Goal: Task Accomplishment & Management: Use online tool/utility

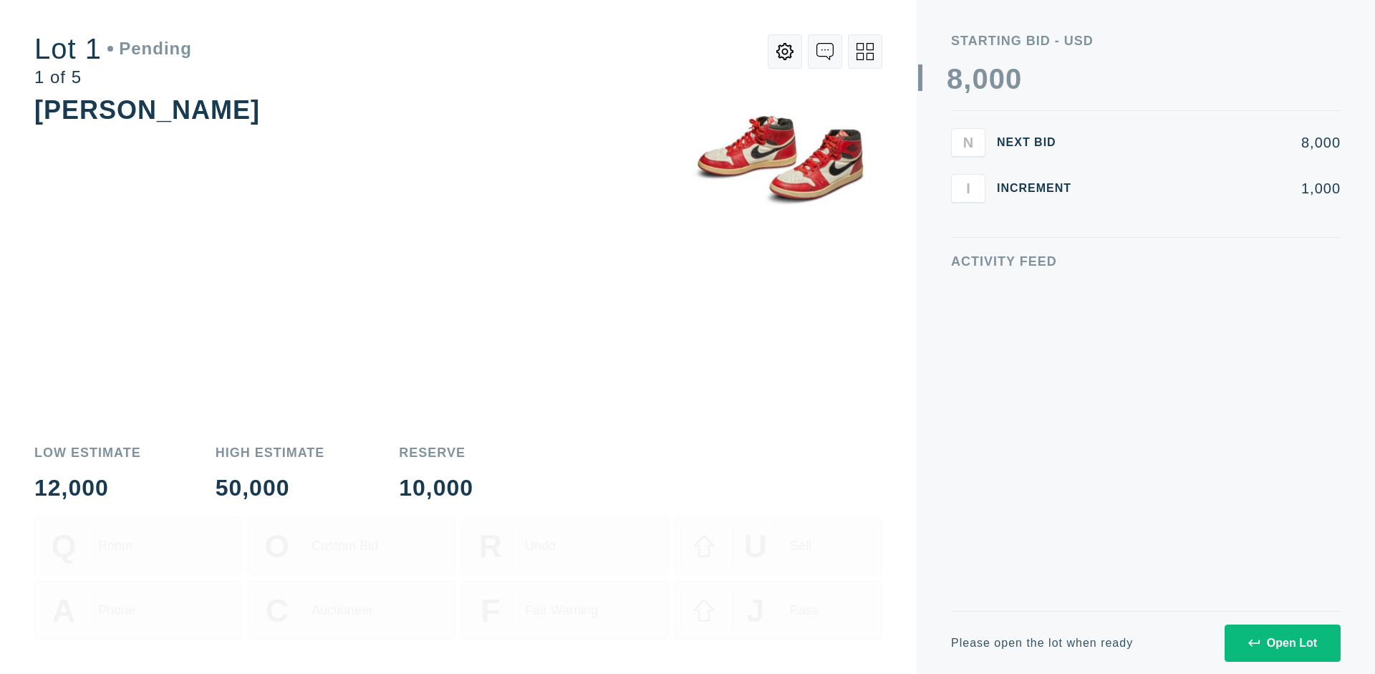
click at [1282, 642] on div "Open Lot" at bounding box center [1282, 643] width 69 height 13
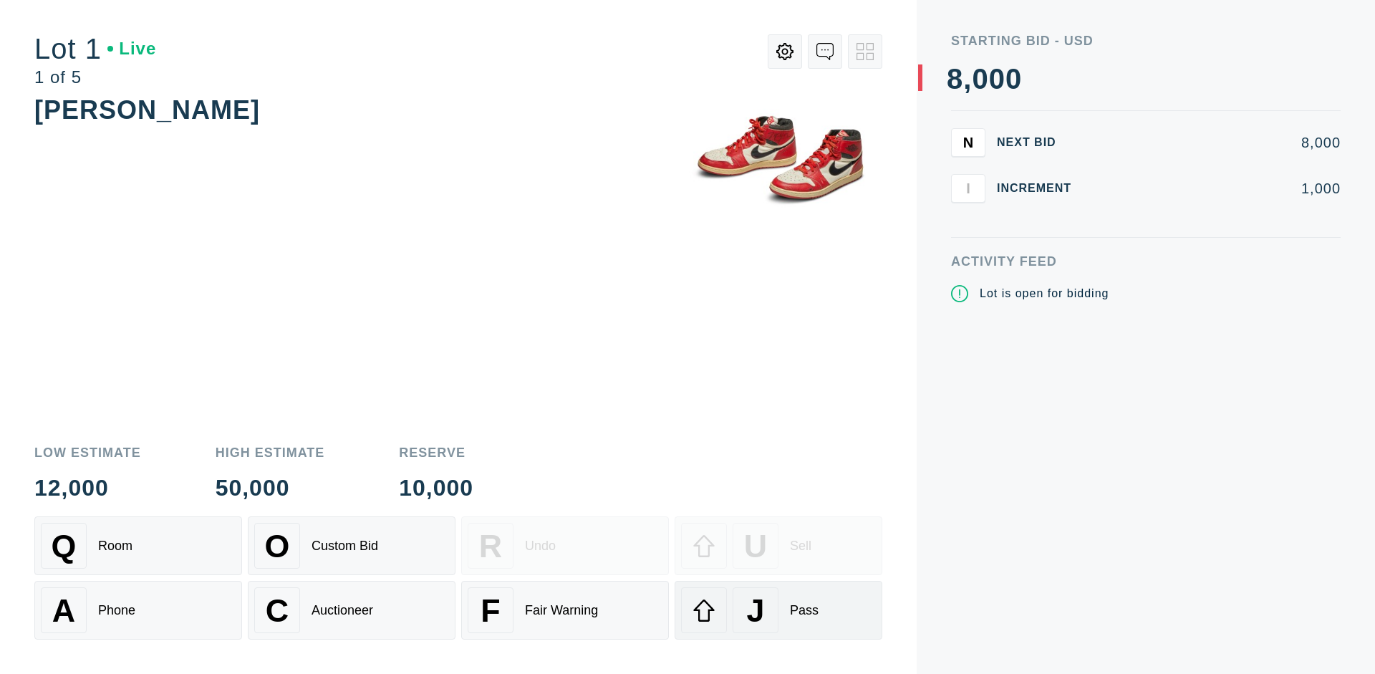
click at [779, 610] on div "J Pass" at bounding box center [778, 610] width 195 height 46
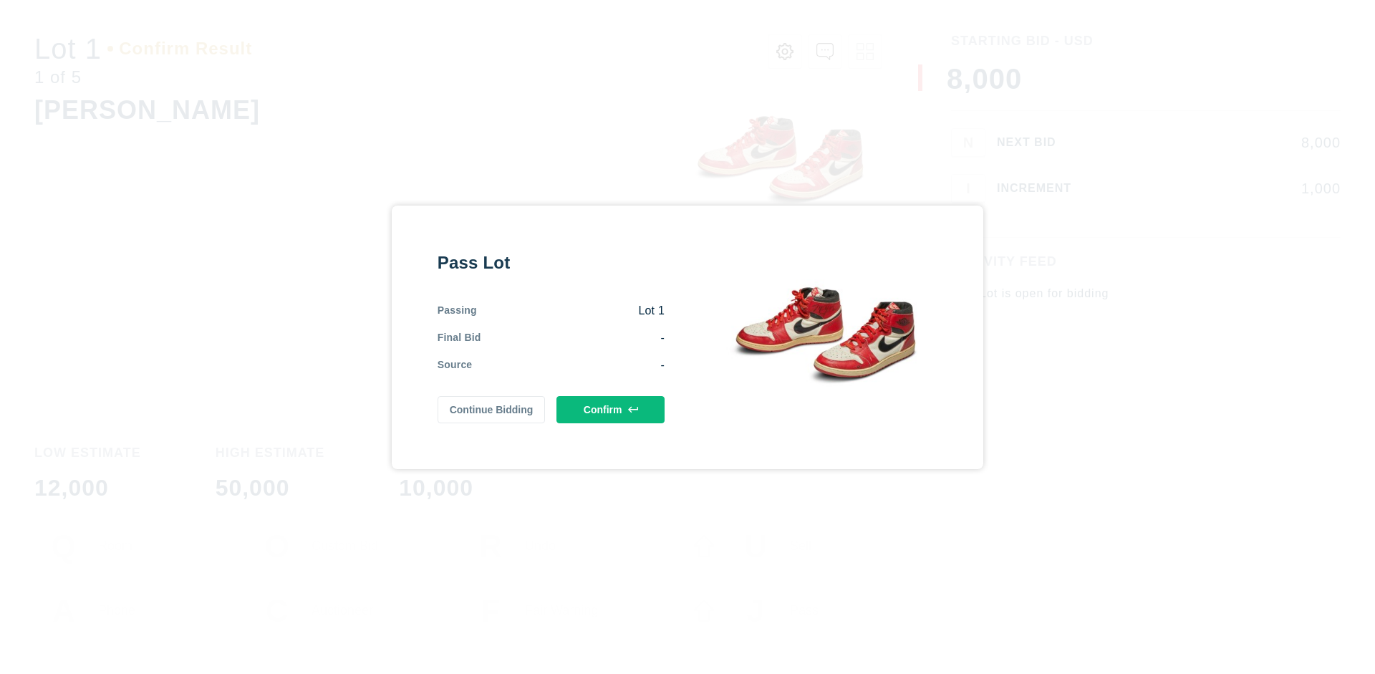
click at [611, 409] on button "Confirm" at bounding box center [611, 409] width 108 height 27
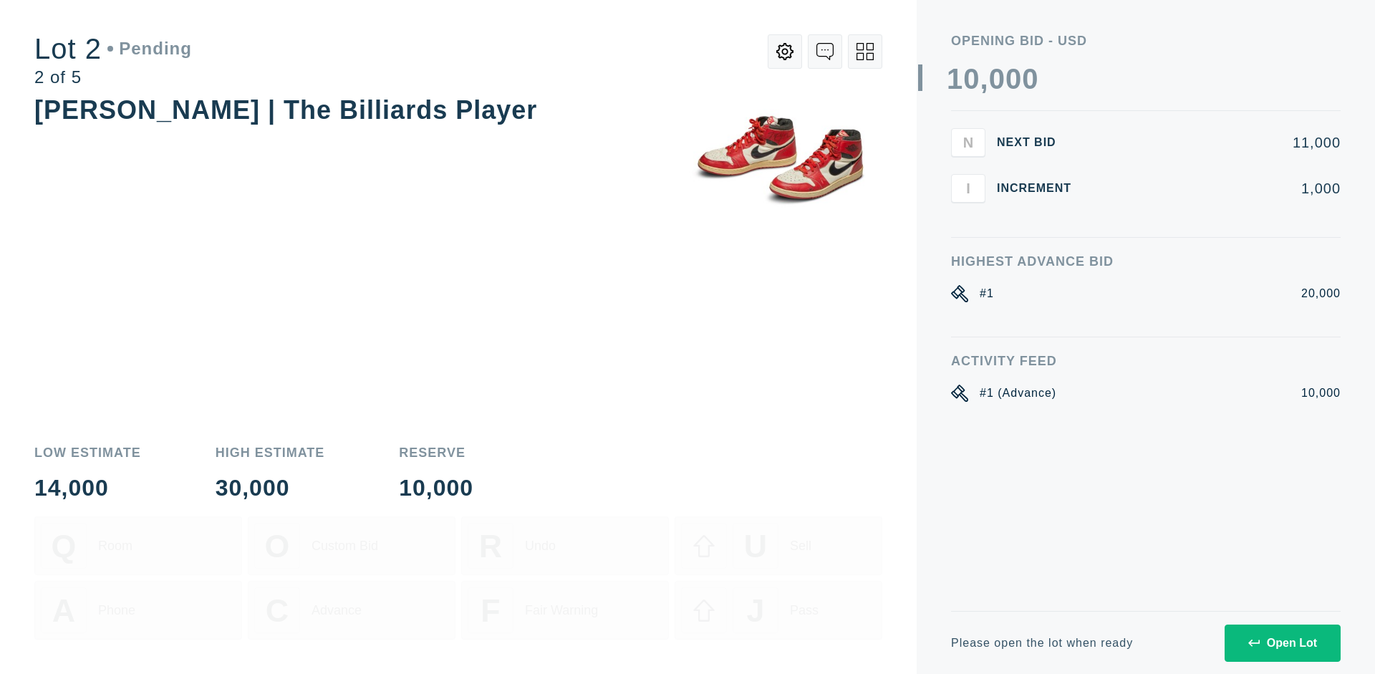
click at [1282, 642] on div "Open Lot" at bounding box center [1282, 643] width 69 height 13
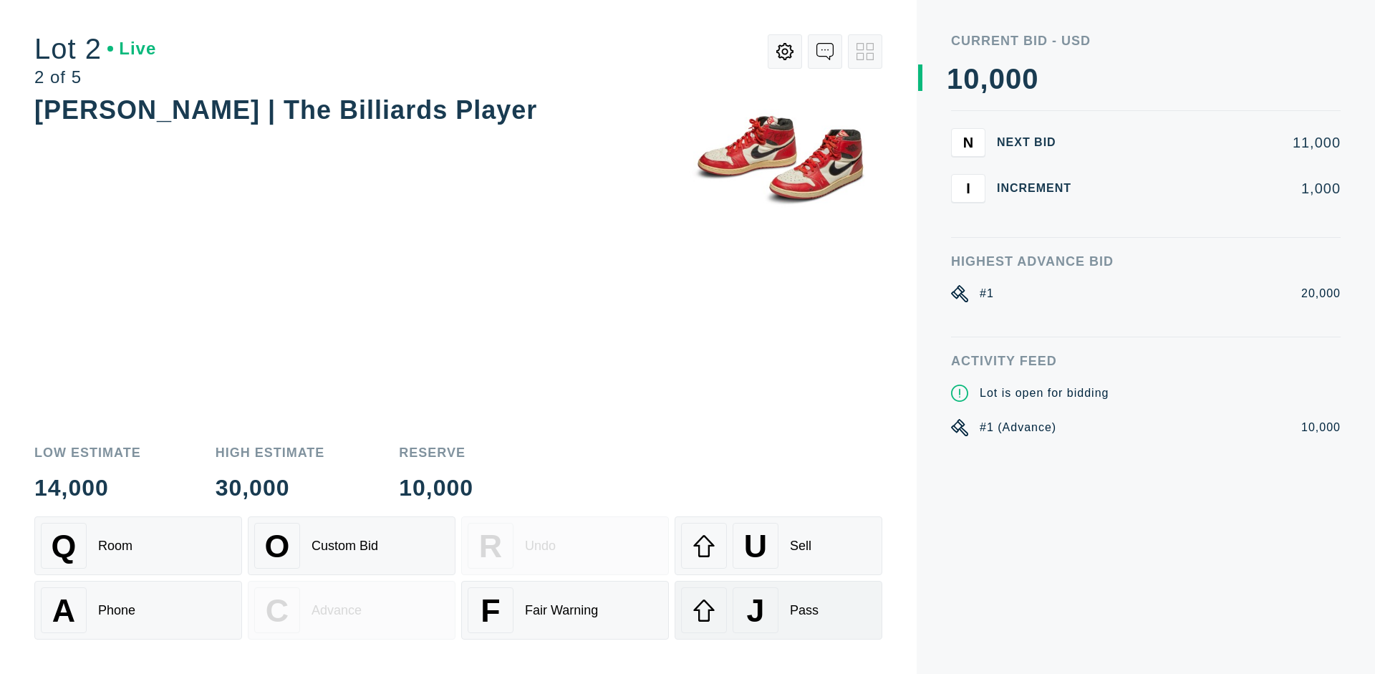
click at [779, 610] on div "J Pass" at bounding box center [778, 610] width 195 height 46
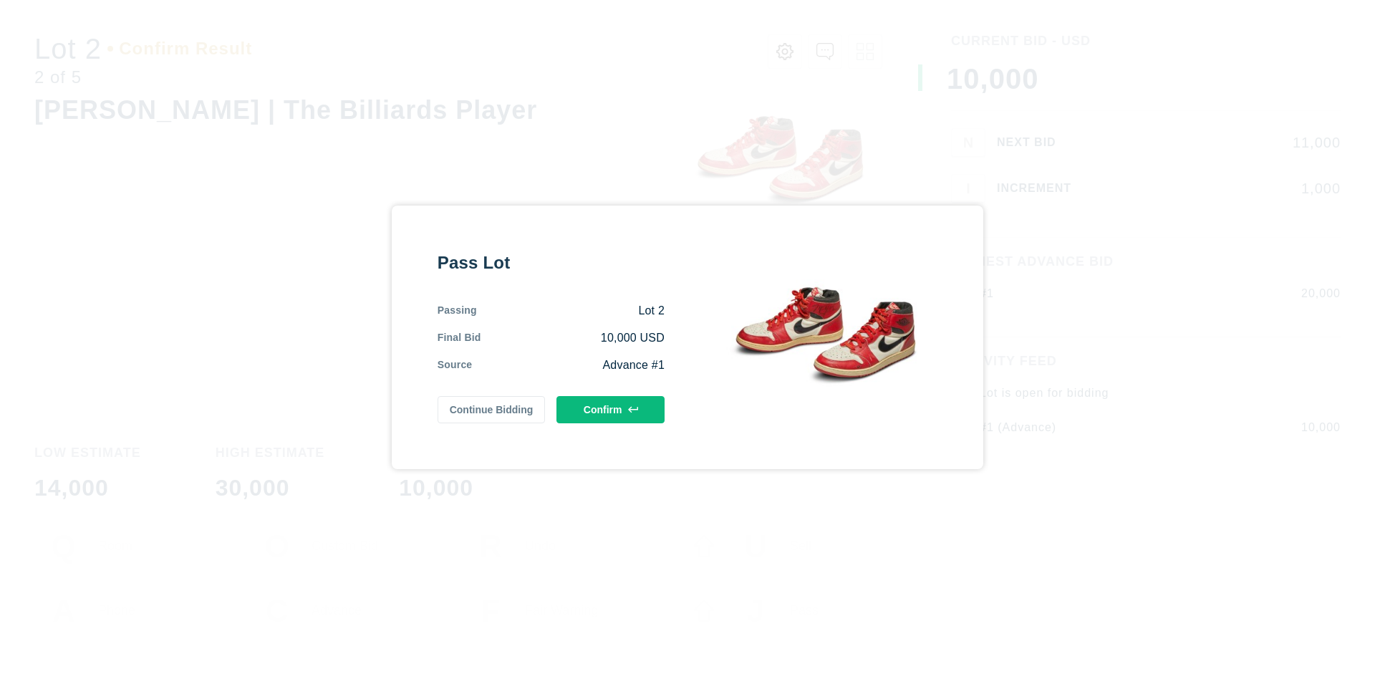
click at [611, 409] on button "Confirm" at bounding box center [611, 409] width 108 height 27
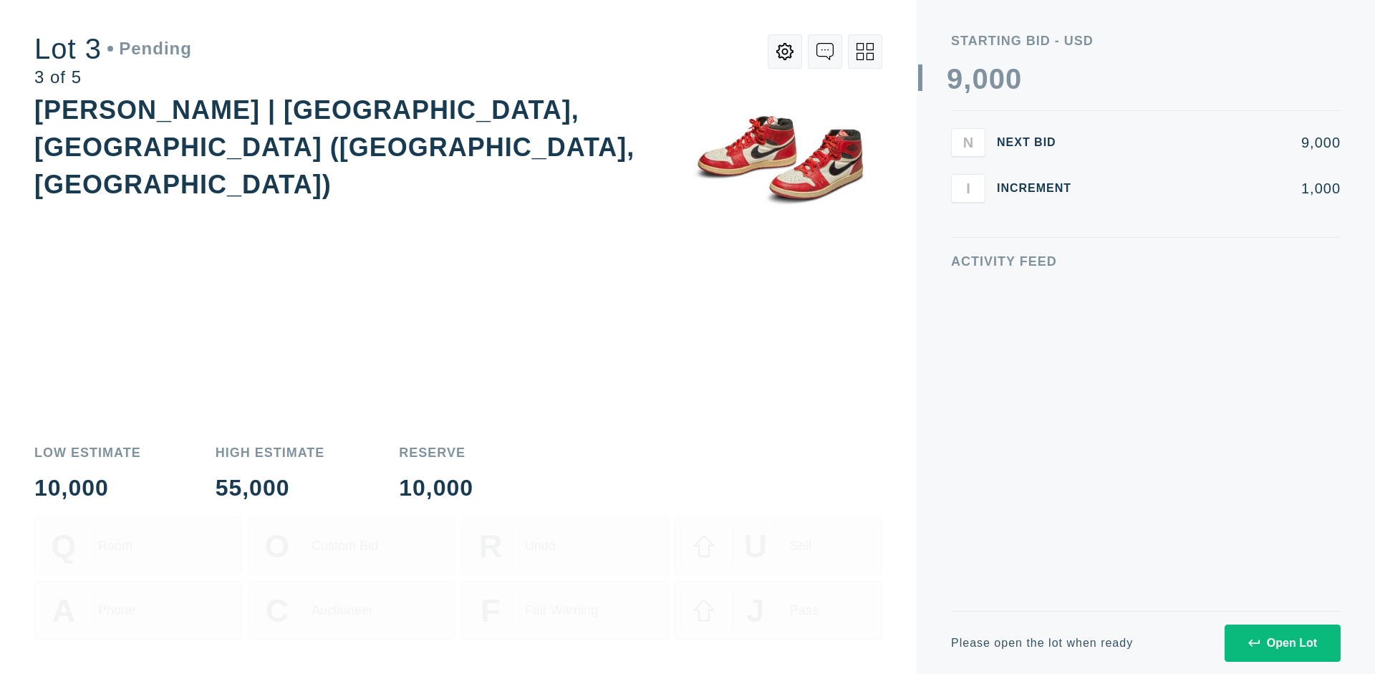
click at [1282, 642] on div "Open Lot" at bounding box center [1282, 643] width 69 height 13
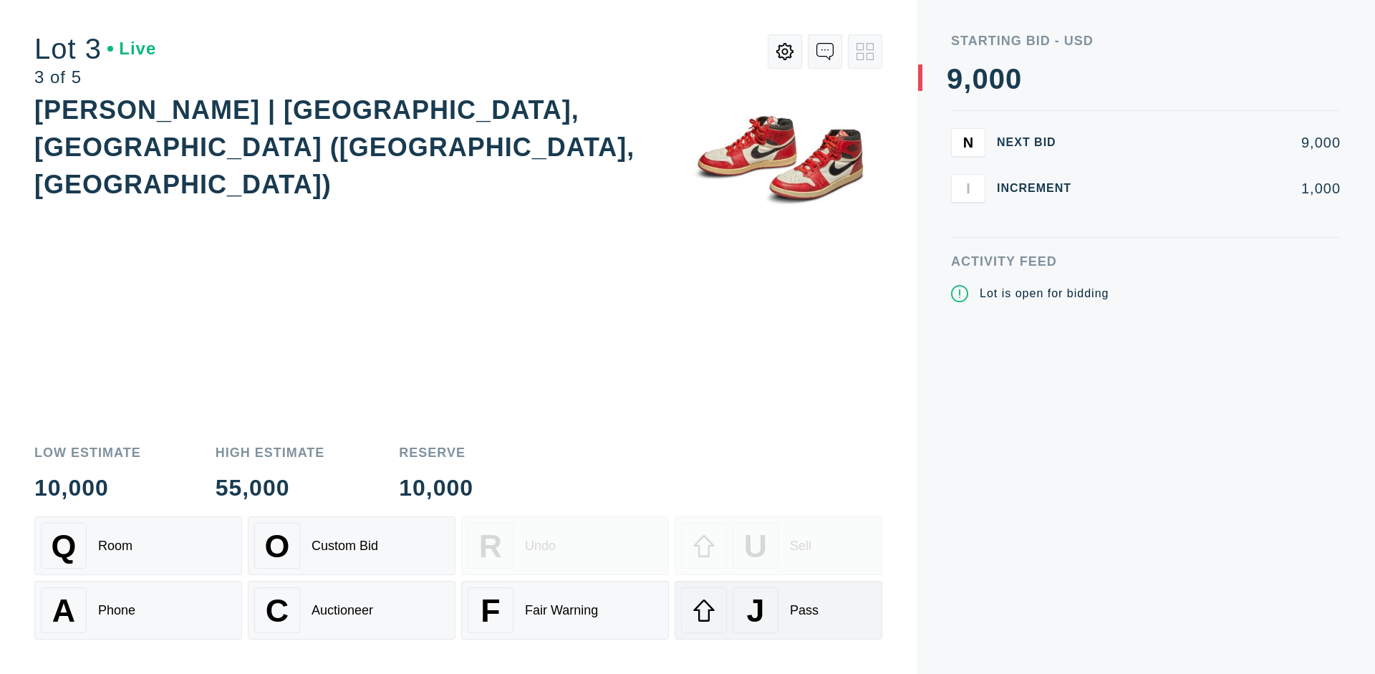
click at [779, 610] on div "J Pass" at bounding box center [778, 610] width 195 height 46
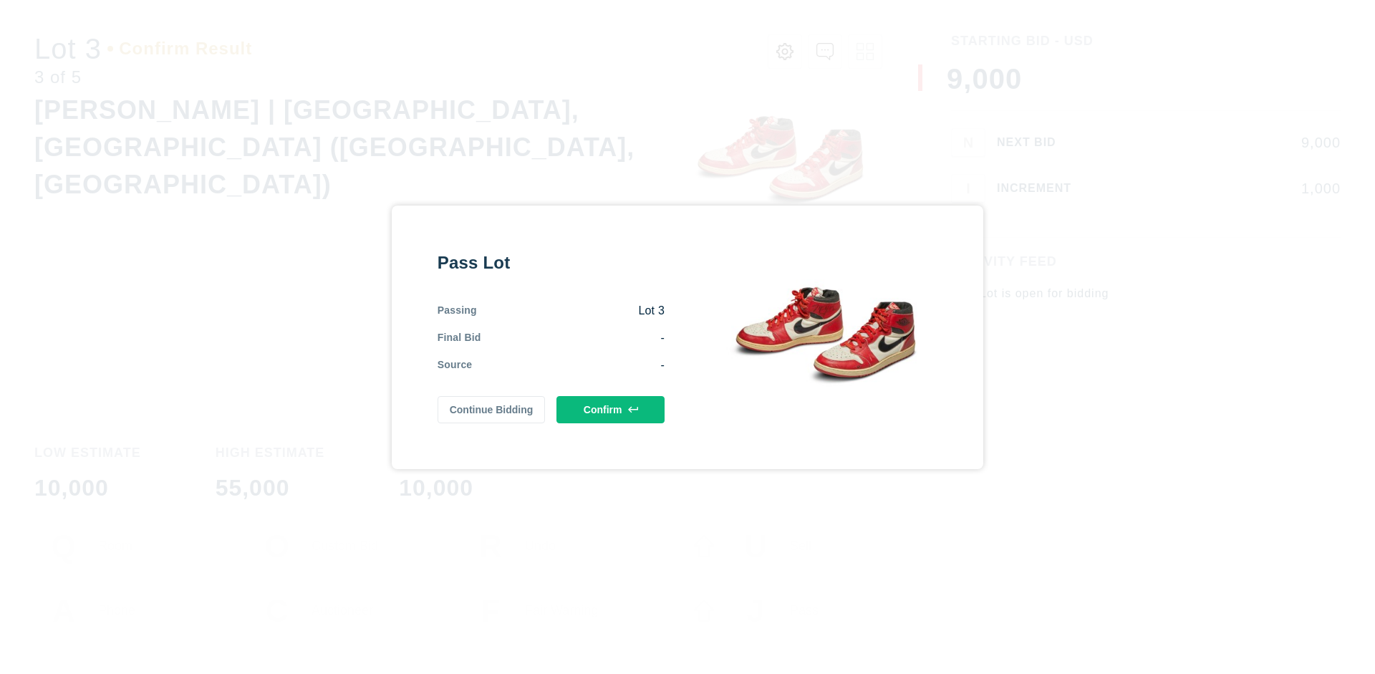
click at [611, 409] on button "Confirm" at bounding box center [611, 409] width 108 height 27
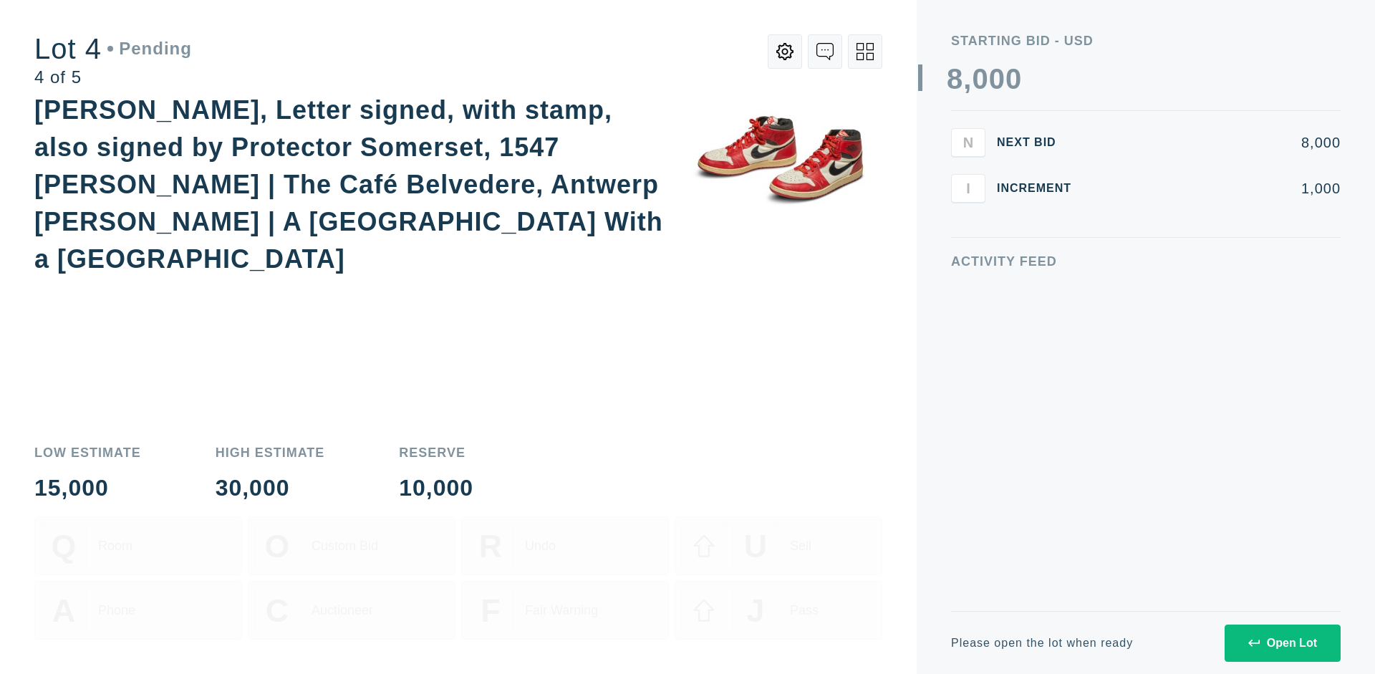
click at [865, 52] on icon at bounding box center [865, 51] width 17 height 17
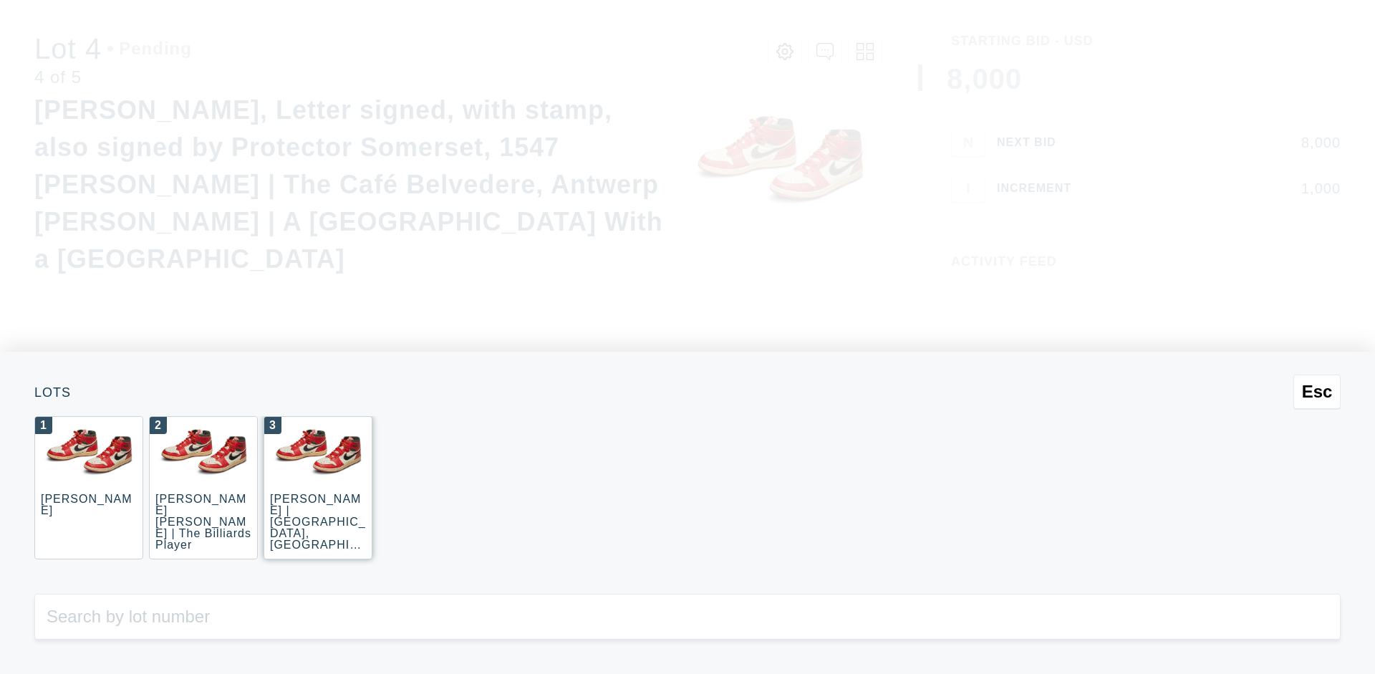
click at [318, 488] on div "3 JOAQUÍN SOROLLA | La Caleta, Málaga (La Caleta Beach, Málaga)" at bounding box center [318, 487] width 109 height 143
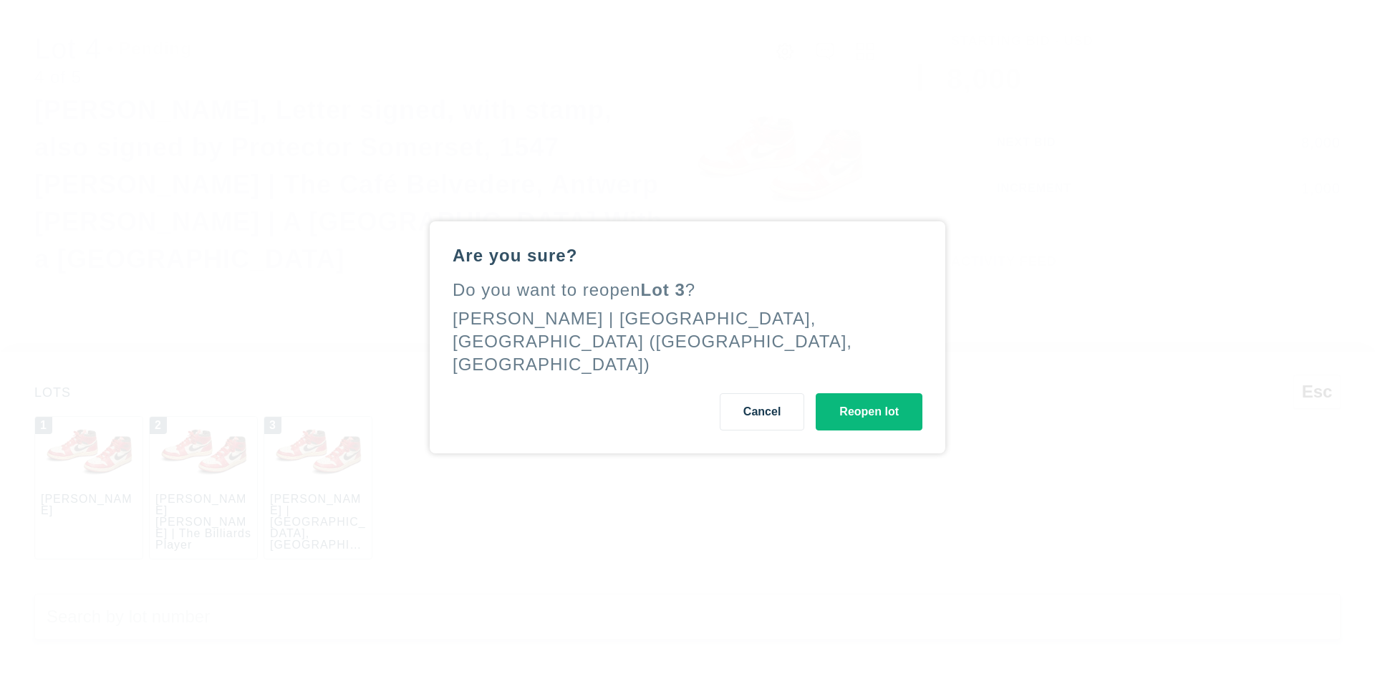
click at [869, 400] on button "Reopen lot" at bounding box center [869, 411] width 107 height 37
